Goal: Transaction & Acquisition: Subscribe to service/newsletter

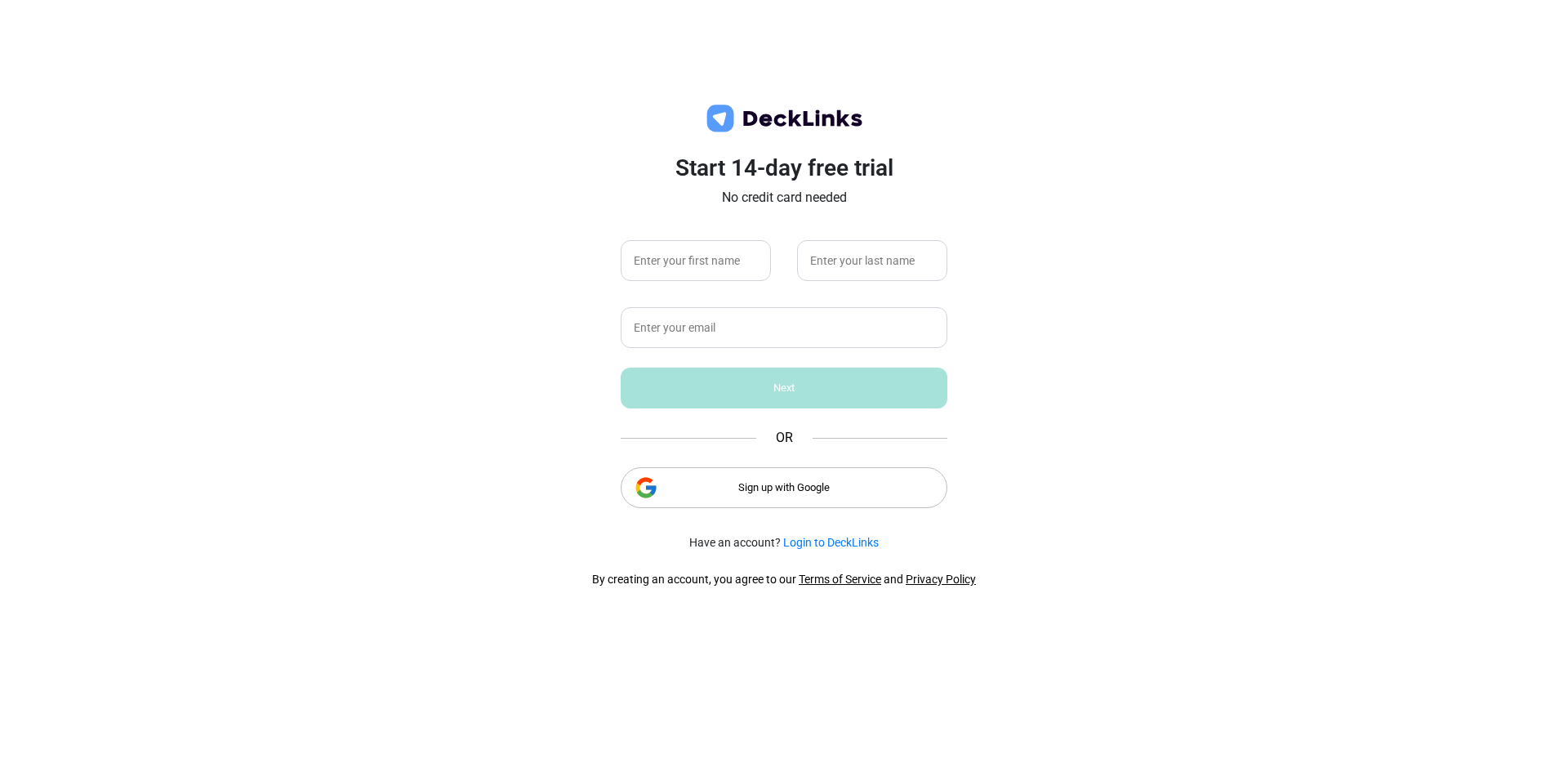
click at [728, 487] on div "Sign up with Google" at bounding box center [784, 487] width 326 height 41
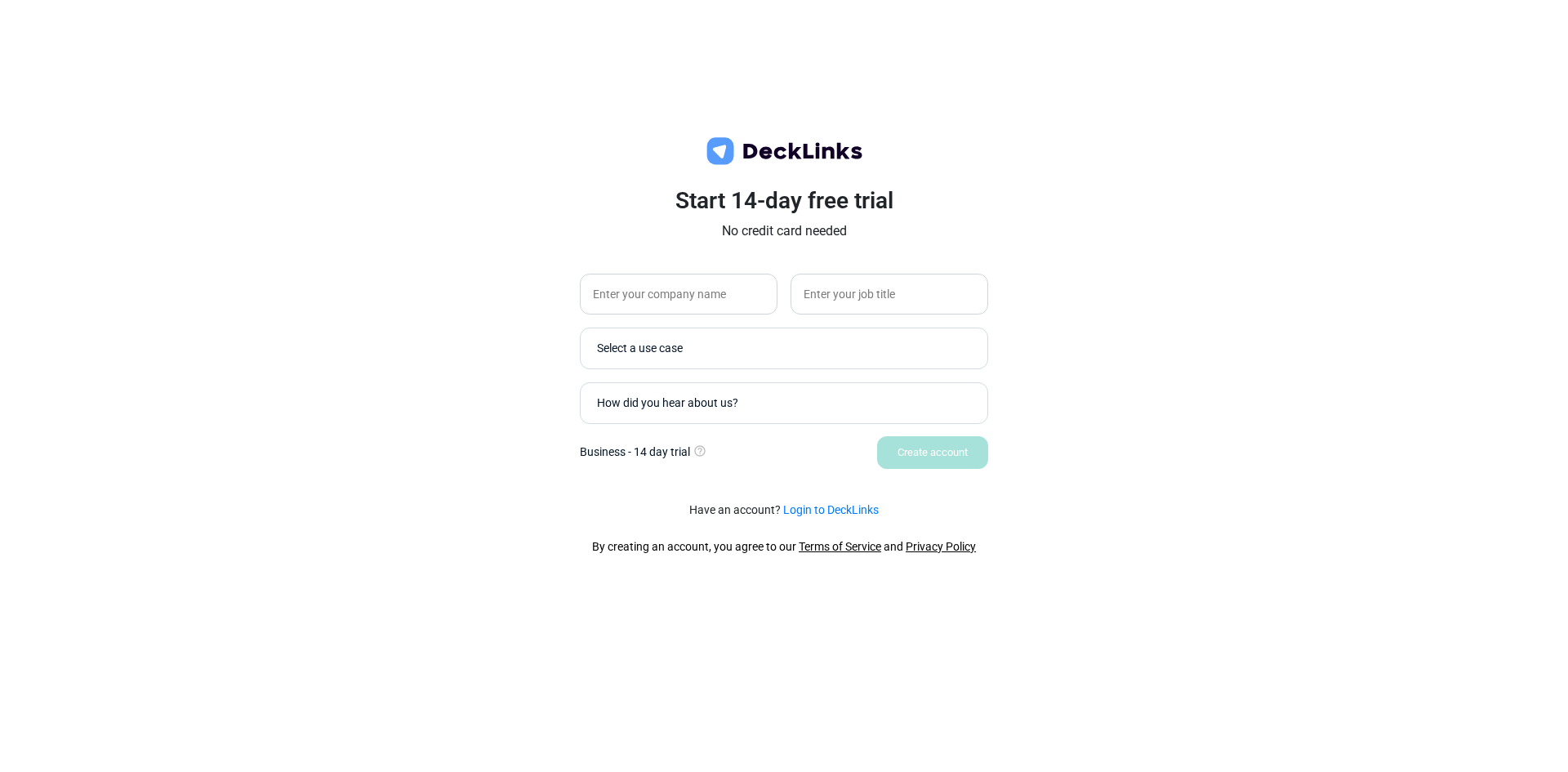
click at [1062, 219] on div "Start 14-day free trial No credit card needed Select a use case How did you hea…" at bounding box center [784, 386] width 1568 height 772
click at [681, 290] on input "text" at bounding box center [679, 294] width 198 height 41
click at [730, 148] on img at bounding box center [784, 151] width 163 height 33
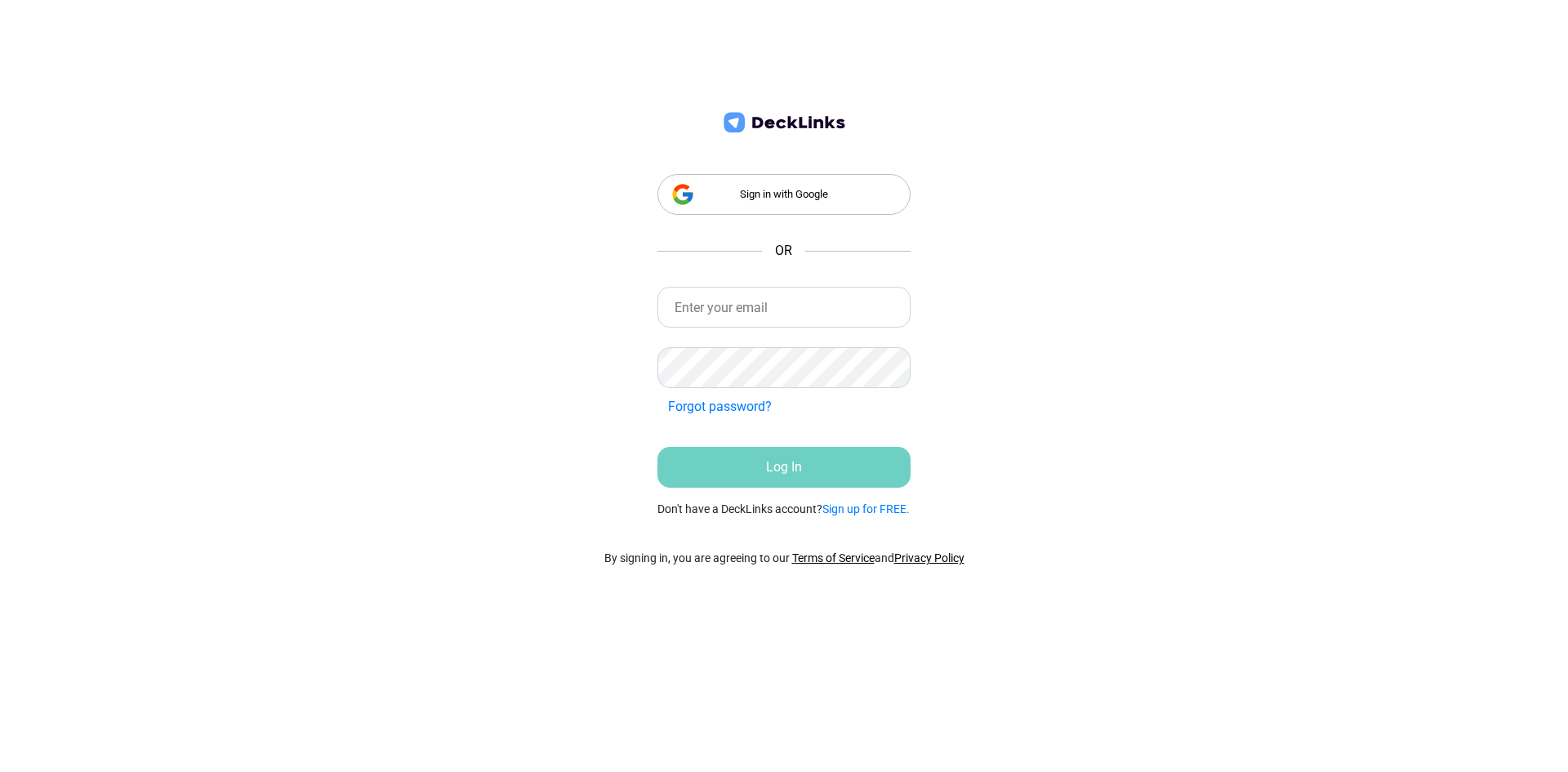
click at [808, 193] on div "Sign in with Google" at bounding box center [784, 194] width 253 height 41
